Goal: Transaction & Acquisition: Book appointment/travel/reservation

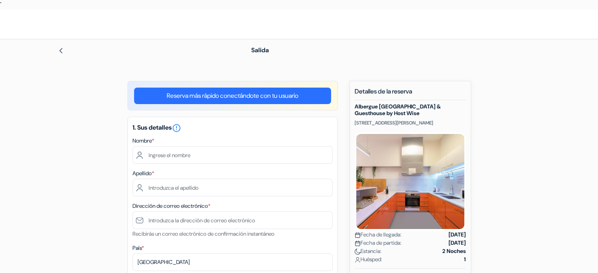
scroll to position [39, 0]
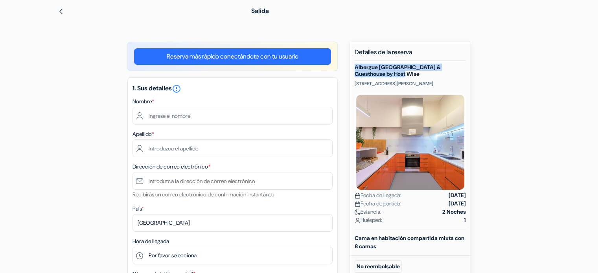
drag, startPoint x: 354, startPoint y: 67, endPoint x: 389, endPoint y: 74, distance: 35.2
click at [389, 74] on h5 "Albergue [GEOGRAPHIC_DATA] & Guesthouse by Host Wise" at bounding box center [410, 70] width 111 height 13
copy h5 "Albergue [GEOGRAPHIC_DATA] & Guesthouse by Host Wise"
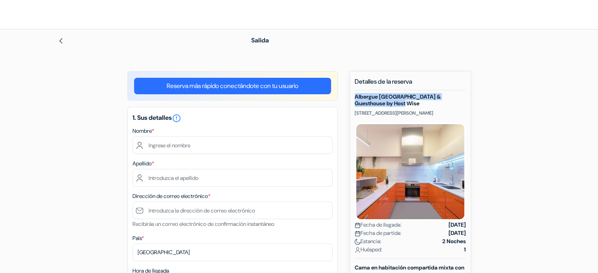
scroll to position [3, 0]
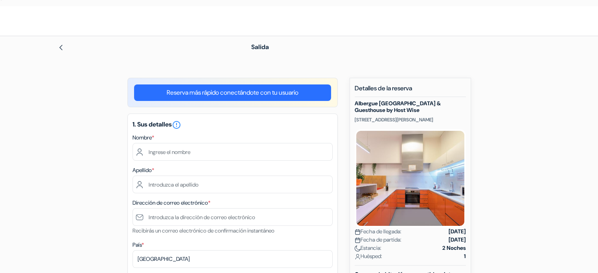
click at [235, 91] on link "Reserva más rápido conectándote con tu usuario" at bounding box center [232, 93] width 197 height 17
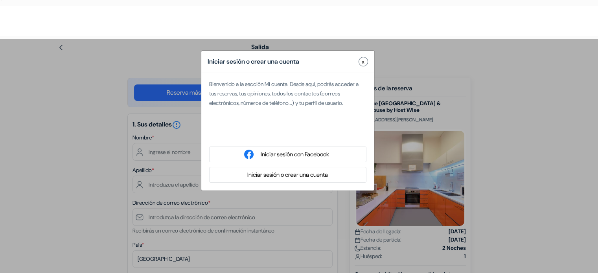
click at [360, 65] on button "x" at bounding box center [363, 61] width 9 height 9
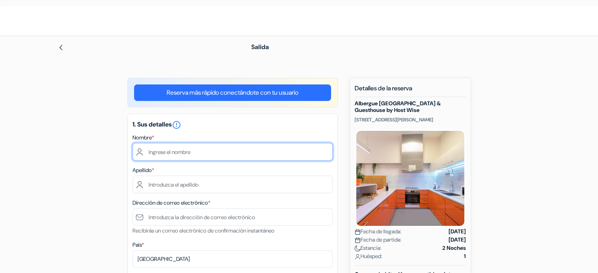
click at [186, 152] on input "text" at bounding box center [233, 152] width 200 height 18
type input "Matías"
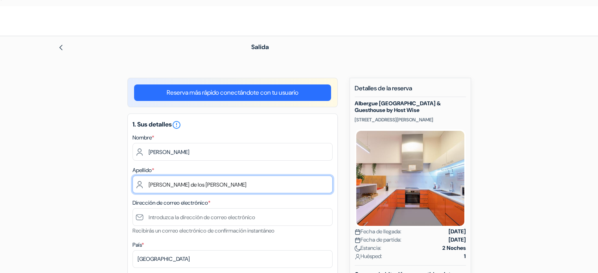
type input "de Castro de los Santos"
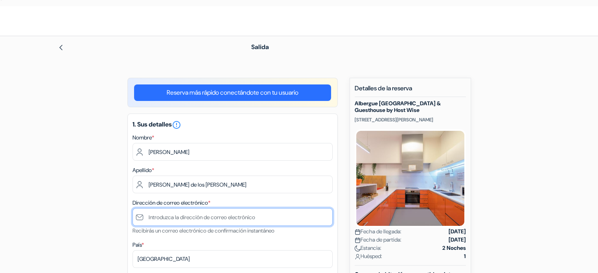
click at [195, 225] on input "text" at bounding box center [233, 217] width 200 height 18
type input "[EMAIL_ADDRESS][DOMAIN_NAME]"
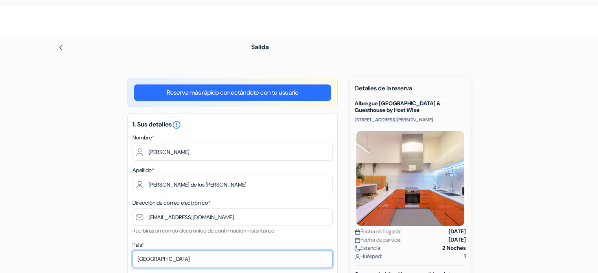
click at [189, 260] on select "Selecciona país Abjasia Afganistán Albania Alemania Andorra Angola Anguila Anti…" at bounding box center [233, 260] width 200 height 18
click at [151, 262] on select "Selecciona país Abjasia Afganistán Albania Alemania Andorra Angola Anguila Anti…" at bounding box center [233, 260] width 200 height 18
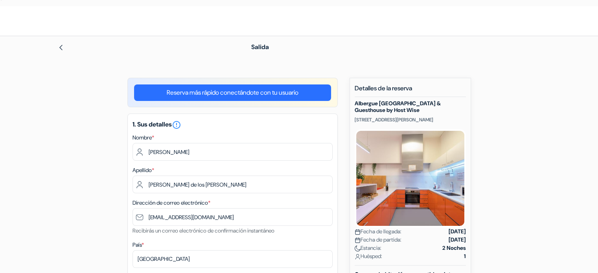
click at [175, 245] on div "País * Selecciona país Abjasia Afganistán Albania Alemania Andorra Angola Angui…" at bounding box center [233, 254] width 200 height 28
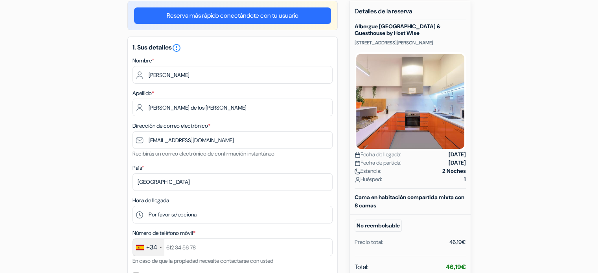
scroll to position [82, 0]
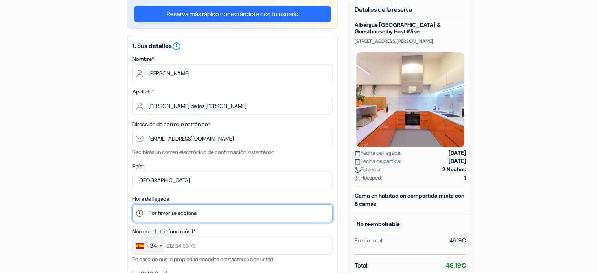
click at [205, 214] on select "Por favor selecciona 15:00 16:00 17:00 18:00 19:00 20:00 21:00 22:00 23:00 0:00" at bounding box center [233, 214] width 200 height 18
select select "15"
click at [133, 205] on select "Por favor selecciona 15:00 16:00 17:00 18:00 19:00 20:00 21:00 22:00 23:00 0:00" at bounding box center [233, 214] width 200 height 18
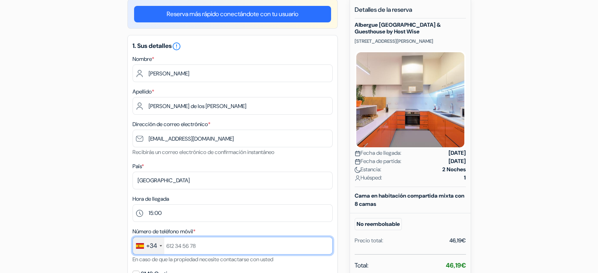
click at [221, 247] on input "text" at bounding box center [233, 246] width 200 height 18
click at [221, 247] on input "666800664" at bounding box center [233, 246] width 200 height 18
type input "666800664"
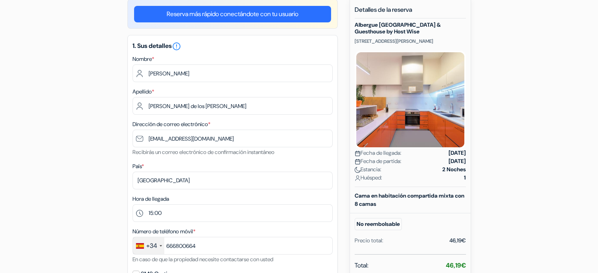
click at [244, 205] on div "Hora de llegada Por favor selecciona 15:00 16:00 17:00 18:00 19:00 20:00 21:00 …" at bounding box center [233, 208] width 200 height 28
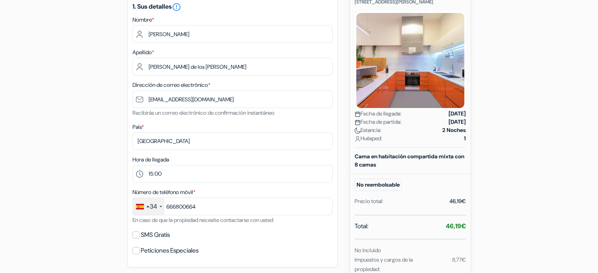
scroll to position [160, 0]
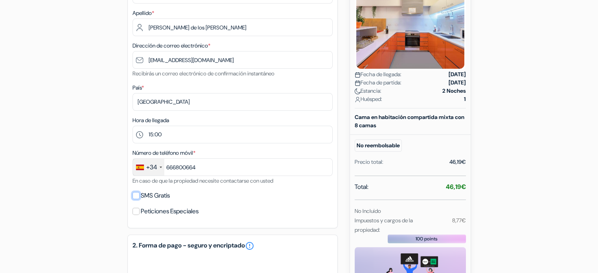
click at [133, 199] on input "SMS Gratis" at bounding box center [136, 195] width 7 height 7
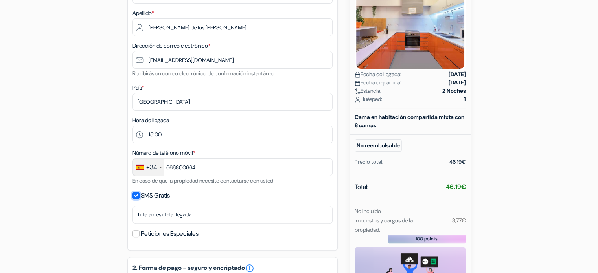
click at [135, 197] on input "SMS Gratis" at bounding box center [136, 195] width 7 height 7
checkbox input "false"
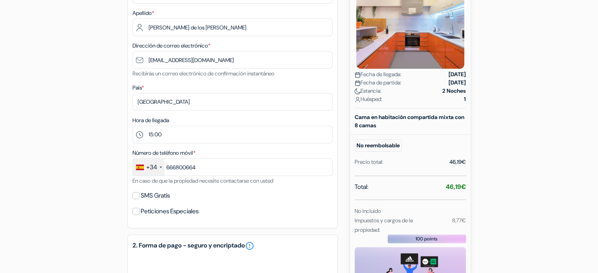
click at [206, 197] on div "SMS Gratis" at bounding box center [233, 195] width 200 height 11
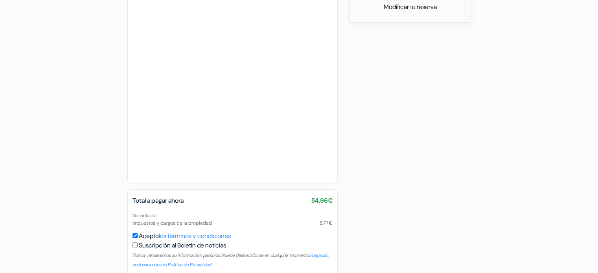
scroll to position [534, 0]
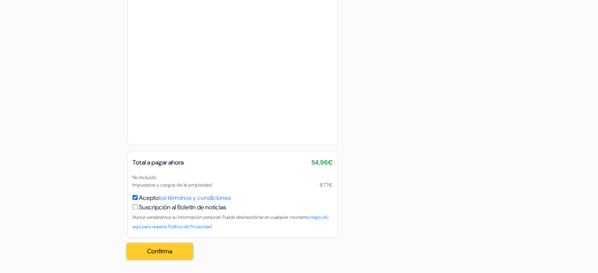
click at [160, 249] on button "Confirma Loading..." at bounding box center [159, 251] width 65 height 15
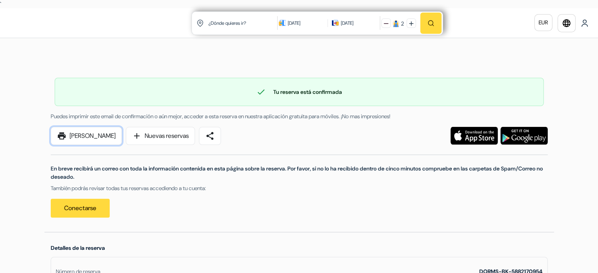
click at [86, 133] on link "print [PERSON_NAME]" at bounding box center [86, 136] width 71 height 18
